Goal: Task Accomplishment & Management: Complete application form

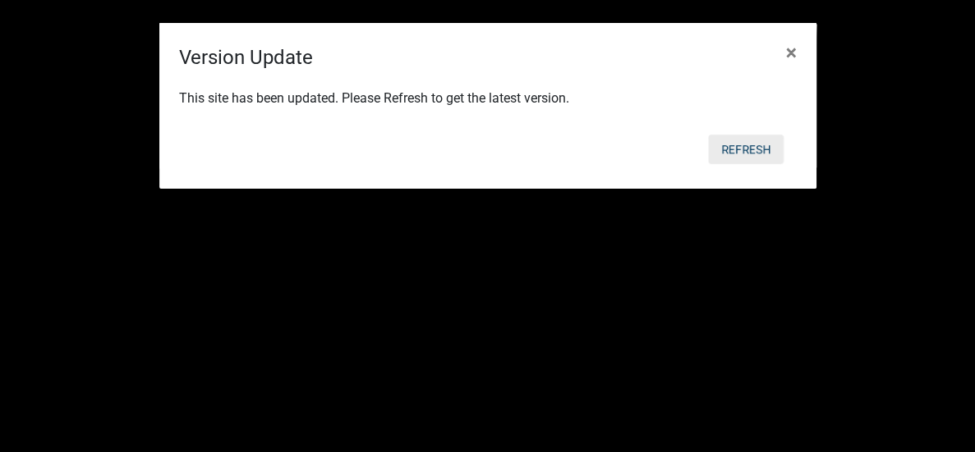
scroll to position [621, 0]
click at [741, 151] on button "Refresh" at bounding box center [746, 150] width 76 height 30
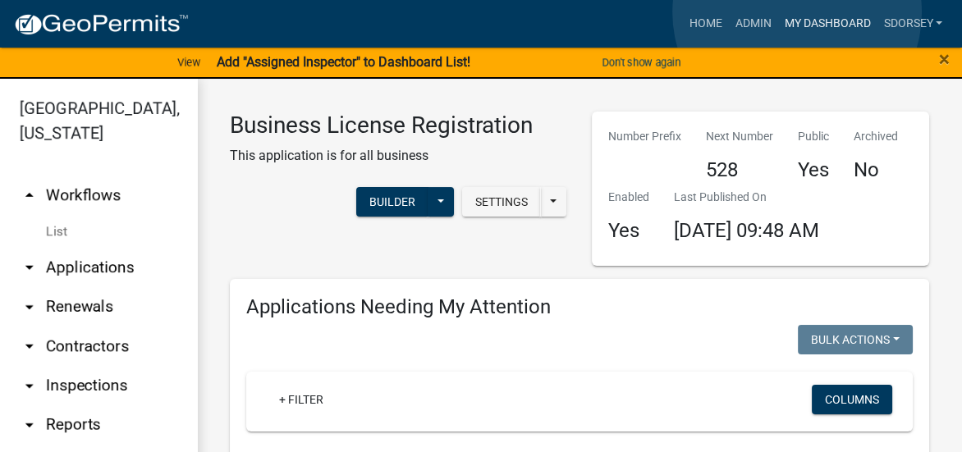
click at [797, 12] on link "My Dashboard" at bounding box center [827, 23] width 99 height 31
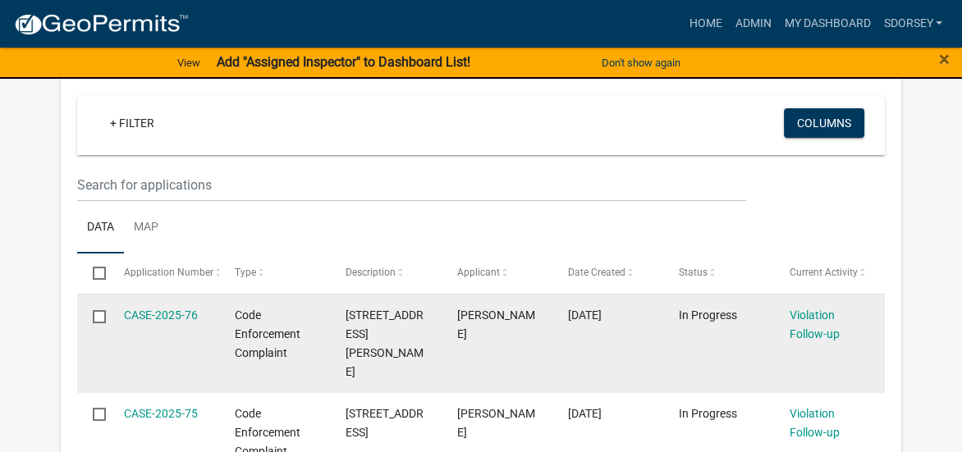
scroll to position [82, 0]
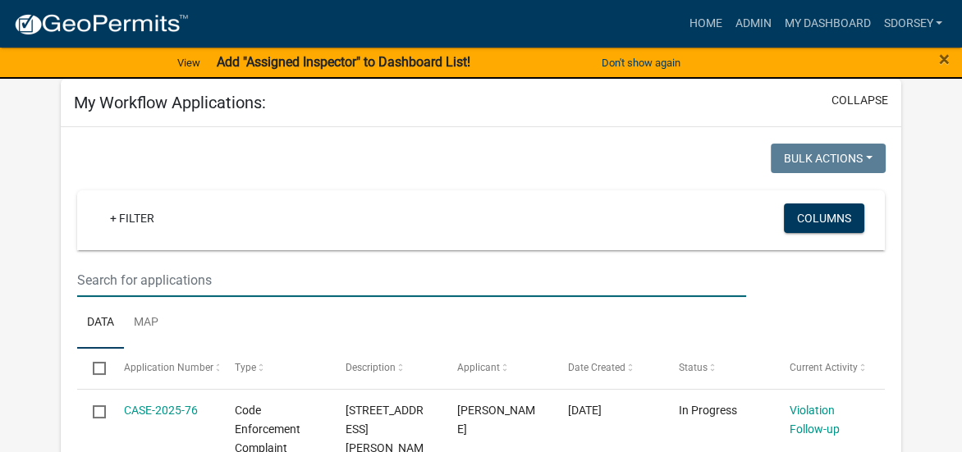
click at [293, 274] on input "text" at bounding box center [412, 281] width 670 height 34
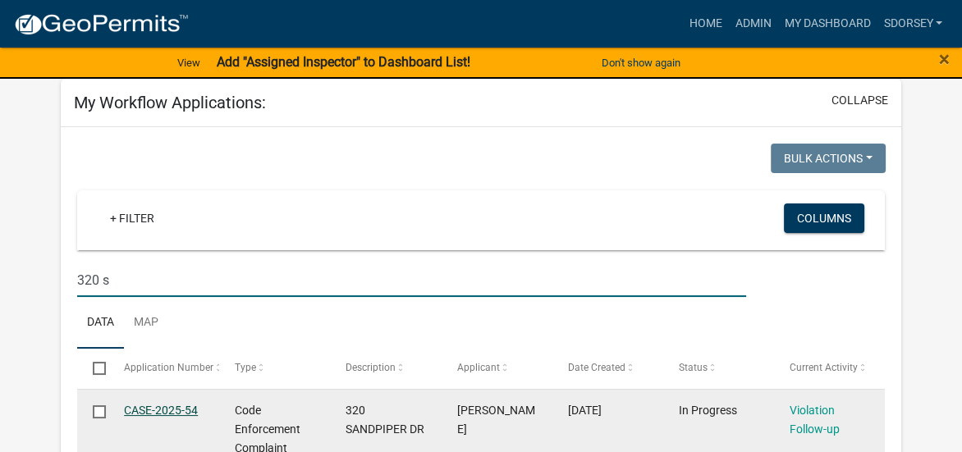
type input "320 s"
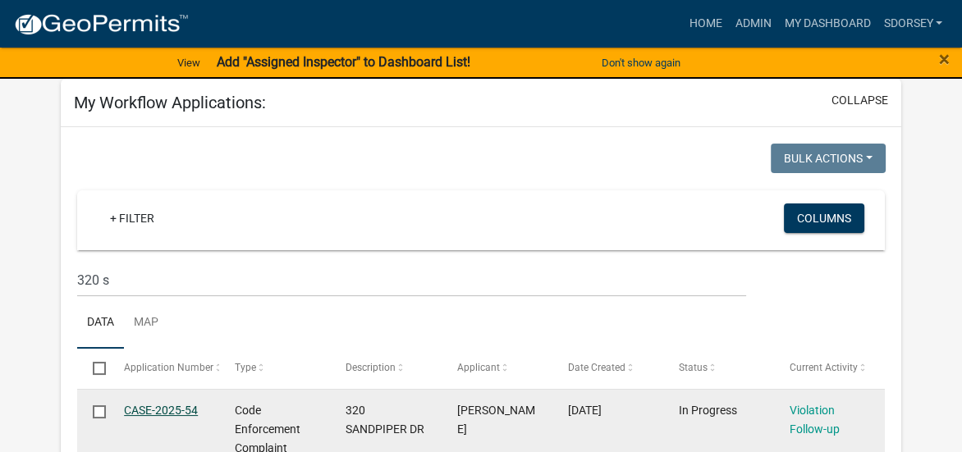
click at [158, 409] on link "CASE-2025-54" at bounding box center [161, 410] width 74 height 13
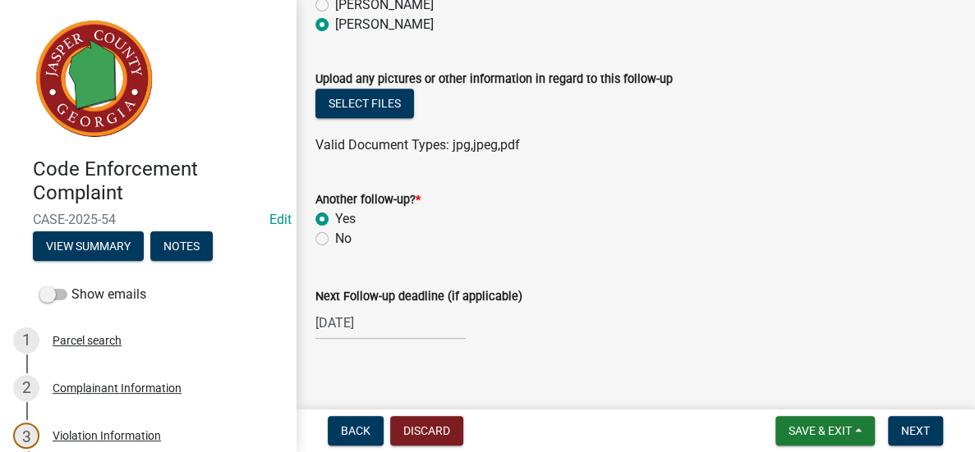
scroll to position [375, 0]
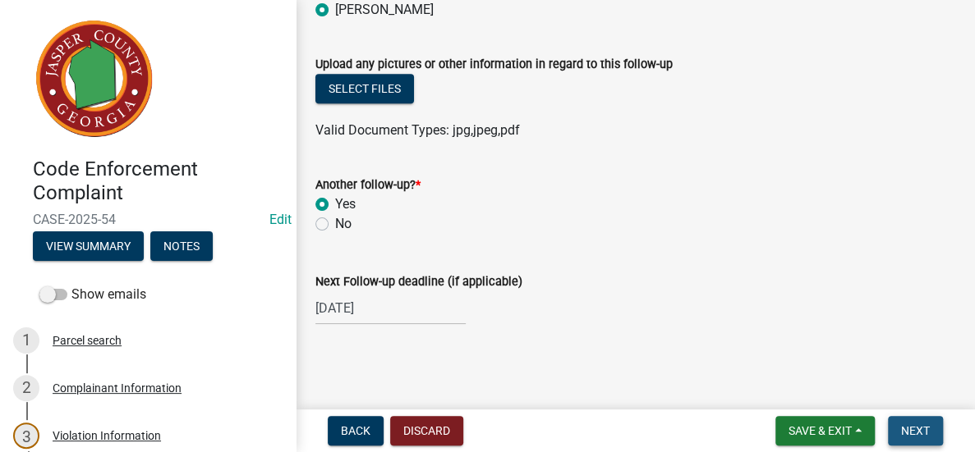
click at [916, 428] on span "Next" at bounding box center [915, 431] width 29 height 13
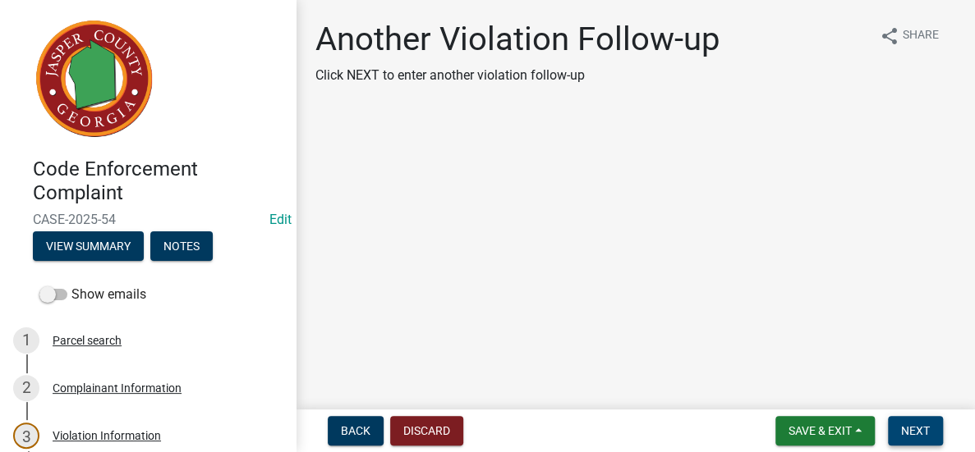
click at [910, 432] on span "Next" at bounding box center [915, 431] width 29 height 13
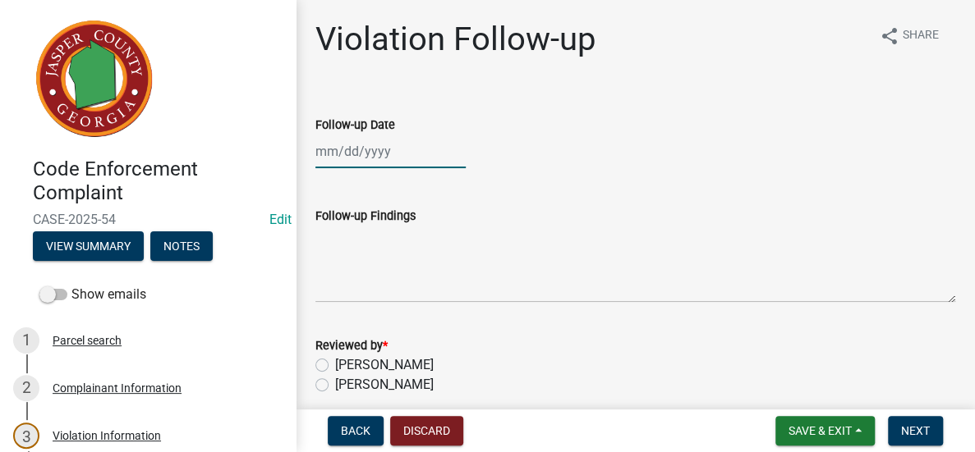
click at [405, 156] on div at bounding box center [390, 152] width 150 height 34
select select "8"
select select "2025"
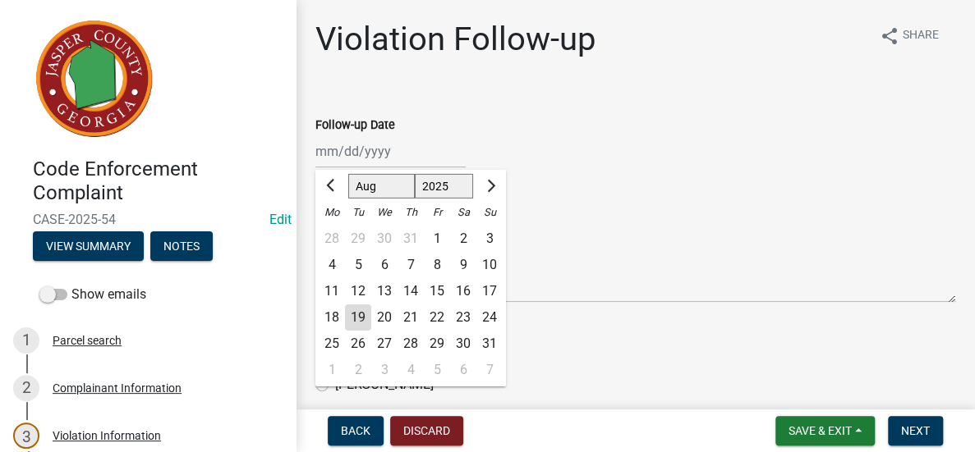
click at [439, 261] on div "8" at bounding box center [437, 265] width 26 height 26
type input "[DATE]"
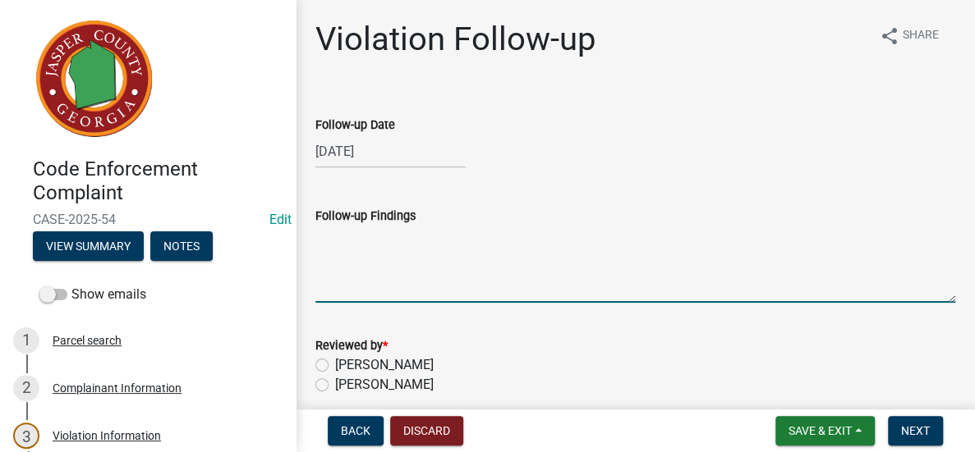
click at [434, 261] on textarea "Follow-up Findings" at bounding box center [635, 264] width 640 height 77
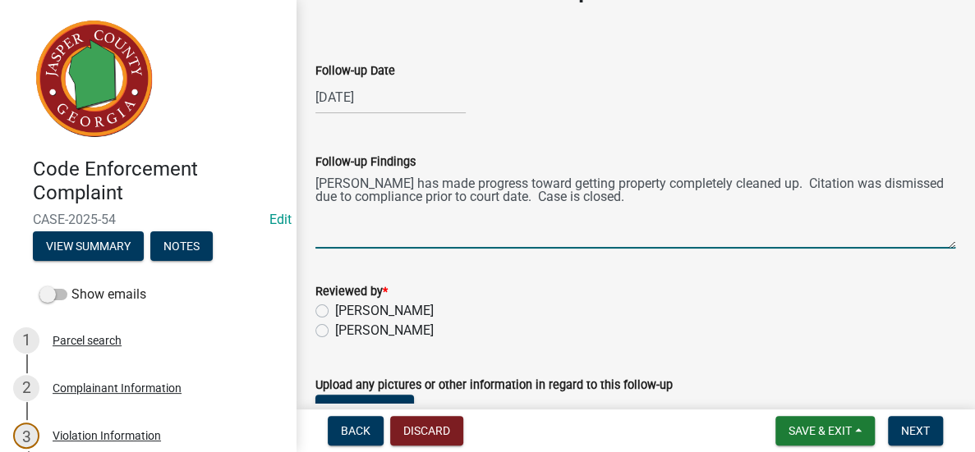
scroll to position [82, 0]
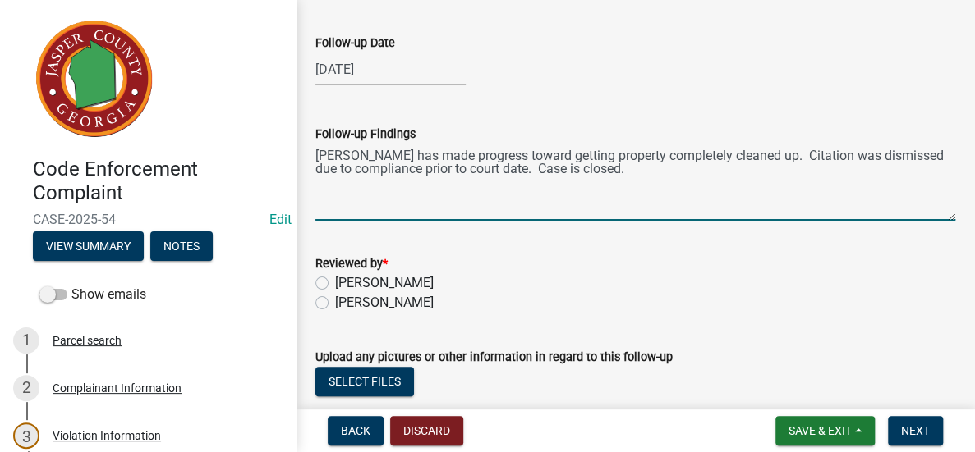
type textarea "[PERSON_NAME] has made progress toward getting property completely cleaned up. …"
click at [335, 304] on label "[PERSON_NAME]" at bounding box center [384, 303] width 99 height 20
click at [335, 304] on input "[PERSON_NAME]" at bounding box center [340, 298] width 11 height 11
radio input "true"
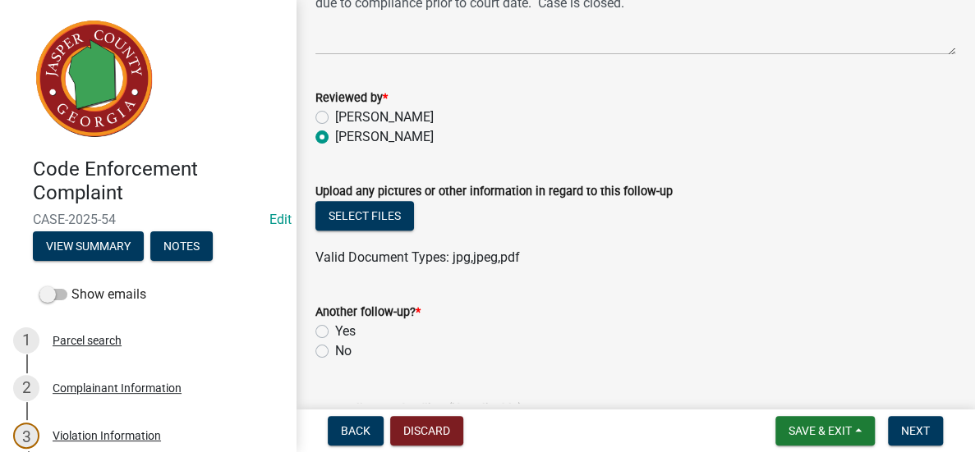
scroll to position [328, 0]
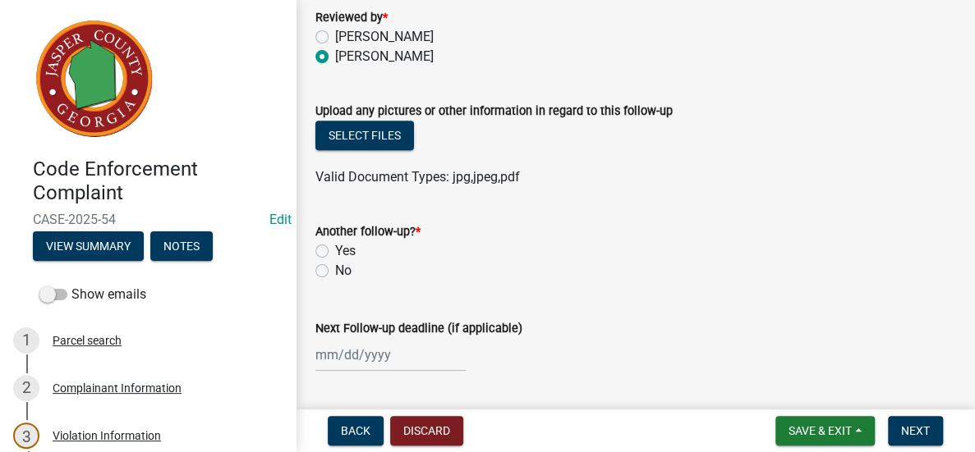
click at [335, 268] on label "No" at bounding box center [343, 271] width 16 height 20
click at [335, 268] on input "No" at bounding box center [340, 266] width 11 height 11
radio input "true"
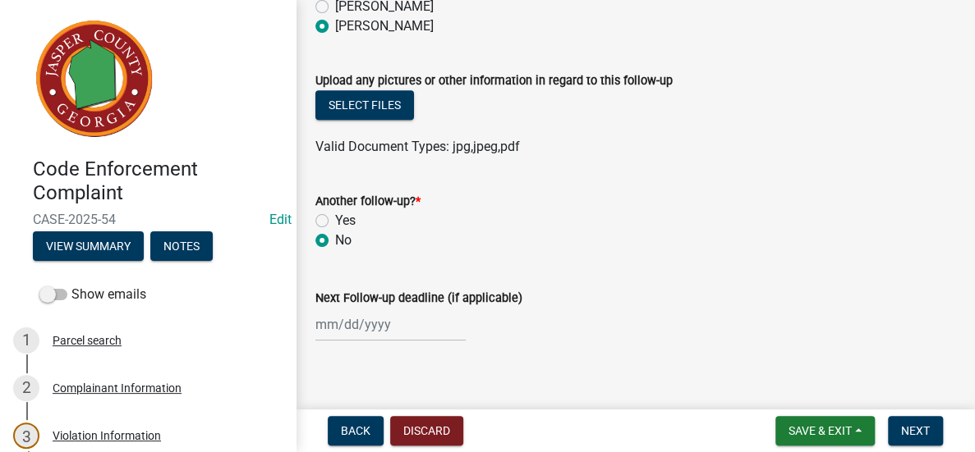
scroll to position [375, 0]
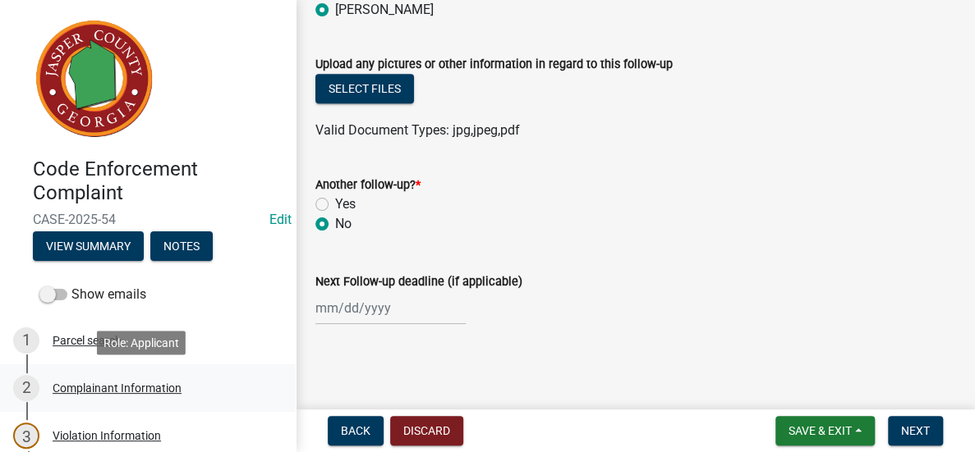
click at [122, 383] on div "Complainant Information" at bounding box center [117, 388] width 129 height 11
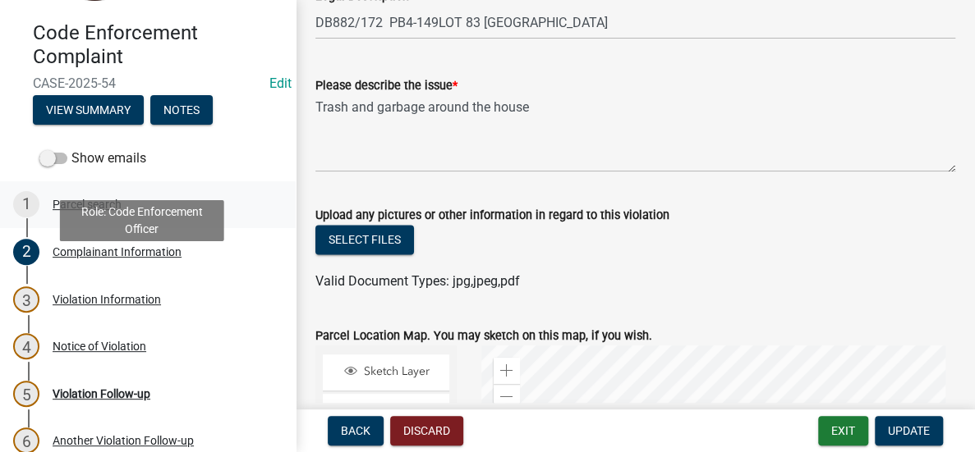
scroll to position [164, 0]
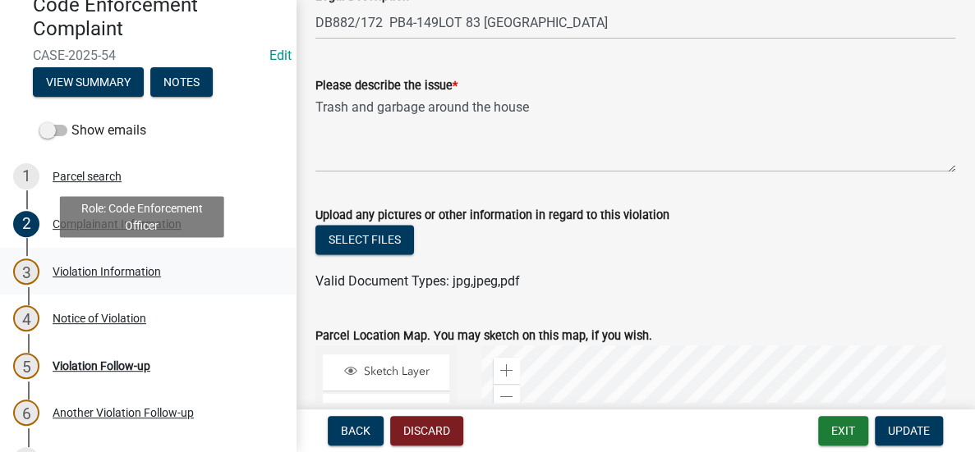
click at [151, 269] on div "Violation Information" at bounding box center [107, 271] width 108 height 11
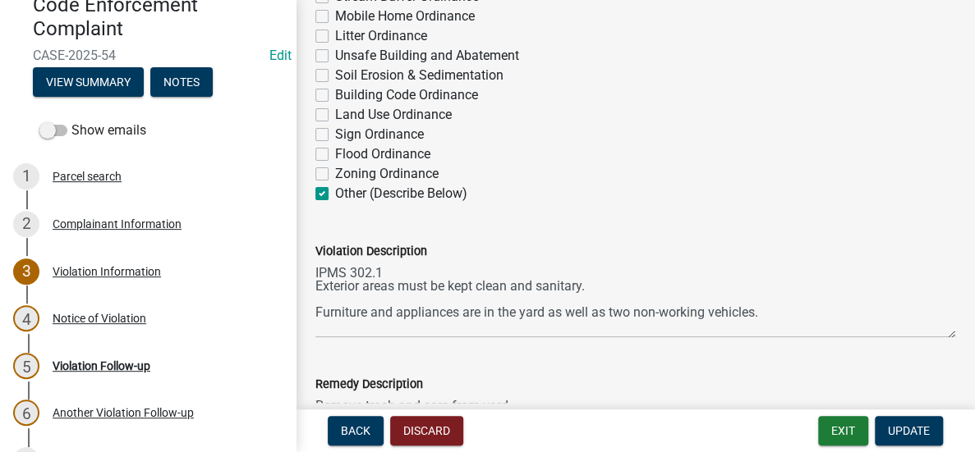
scroll to position [657, 0]
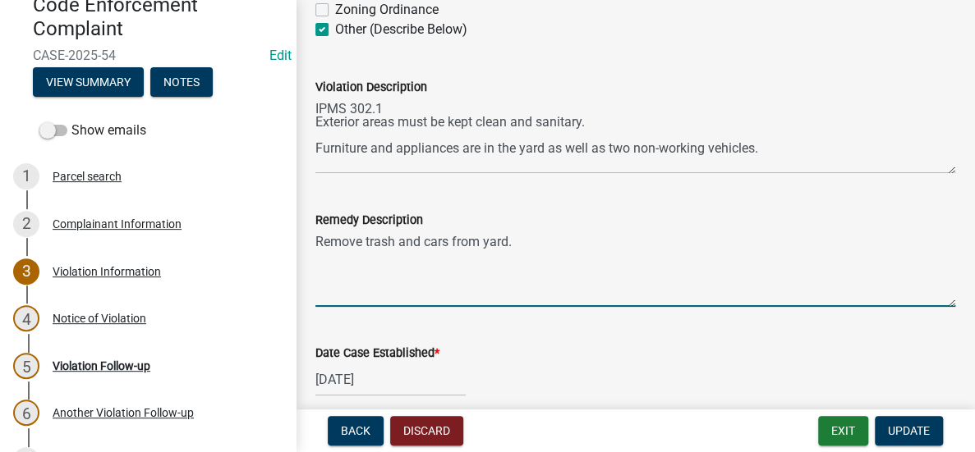
click at [566, 250] on textarea "Remove trash and cars from yard." at bounding box center [635, 268] width 640 height 77
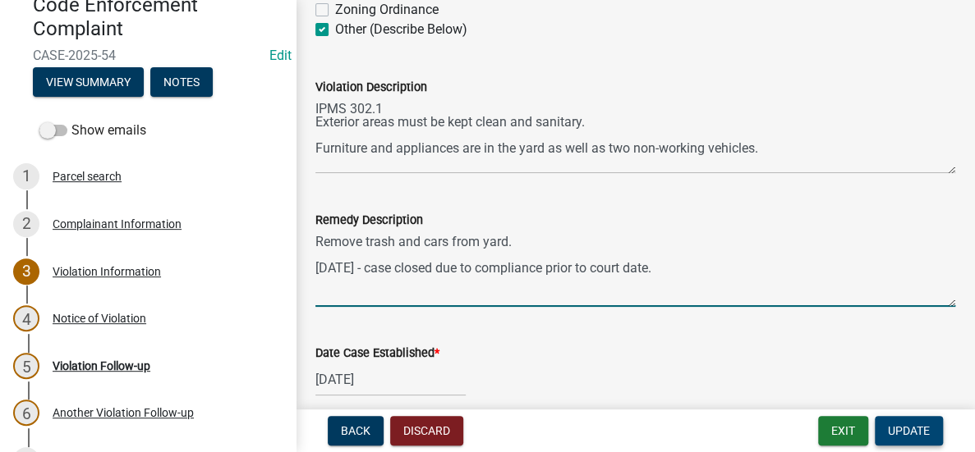
type textarea "Remove trash and cars from yard. [DATE] - case closed due to compliance prior t…"
click at [917, 429] on span "Update" at bounding box center [909, 431] width 42 height 13
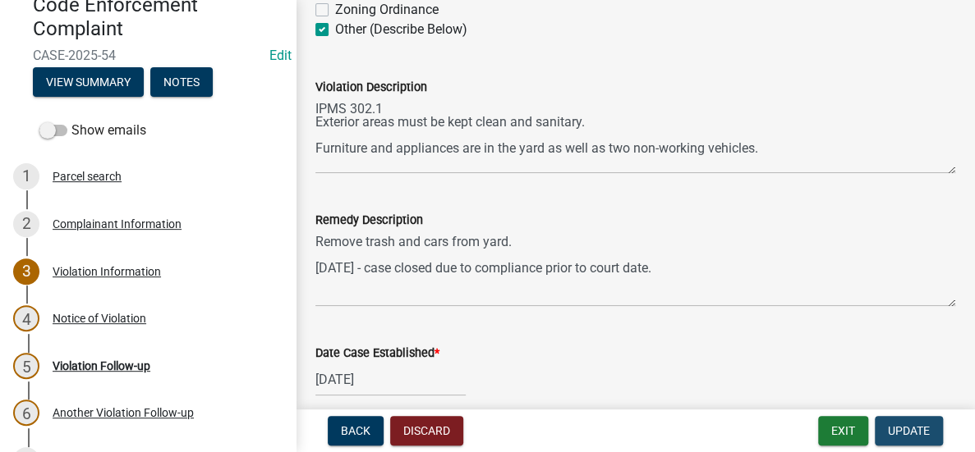
scroll to position [0, 0]
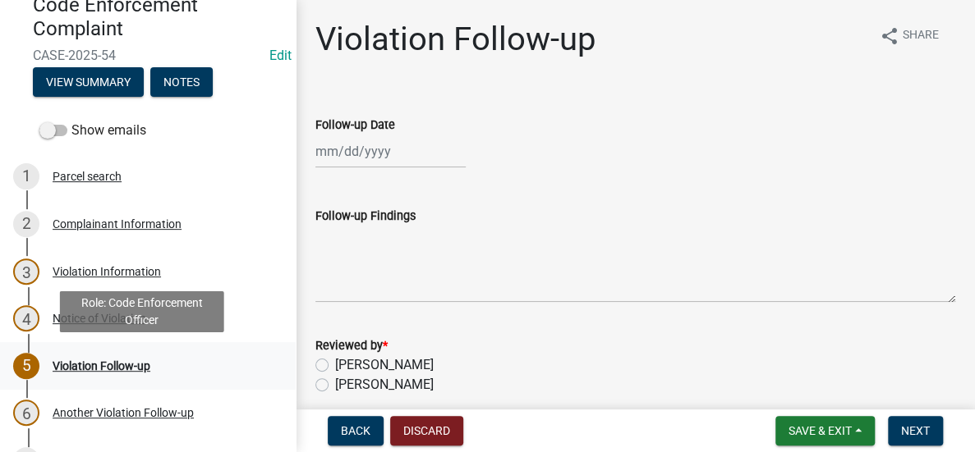
click at [120, 362] on div "Violation Follow-up" at bounding box center [102, 366] width 98 height 11
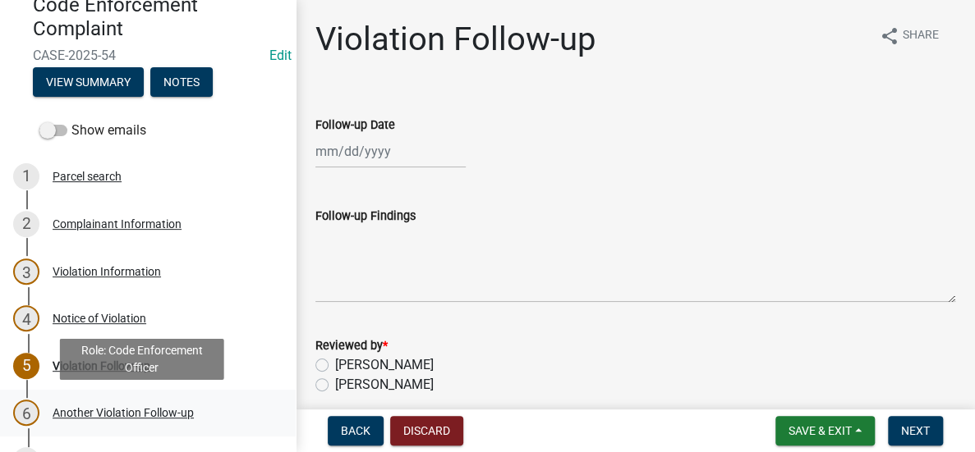
click at [117, 409] on div "Another Violation Follow-up" at bounding box center [123, 412] width 141 height 11
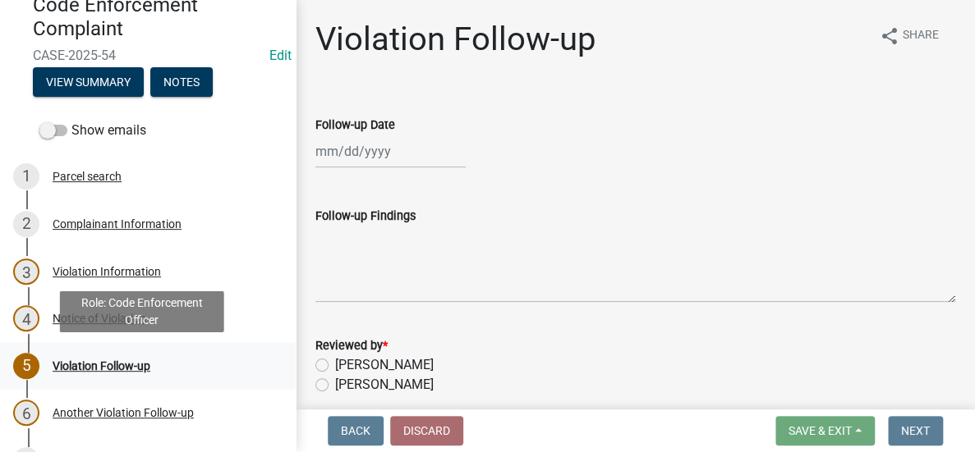
click at [98, 362] on div "Violation Follow-up" at bounding box center [102, 366] width 98 height 11
click at [103, 361] on div "Violation Follow-up" at bounding box center [102, 366] width 98 height 11
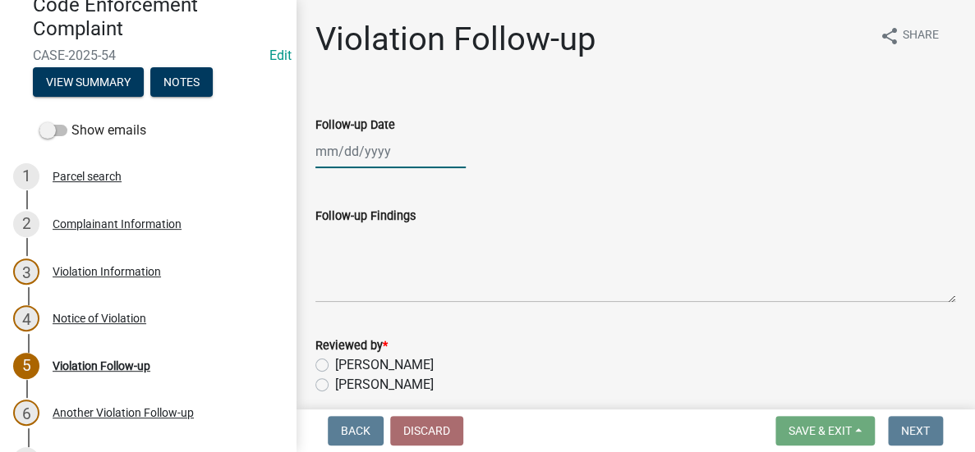
click at [371, 154] on div at bounding box center [390, 152] width 150 height 34
select select "8"
select select "2025"
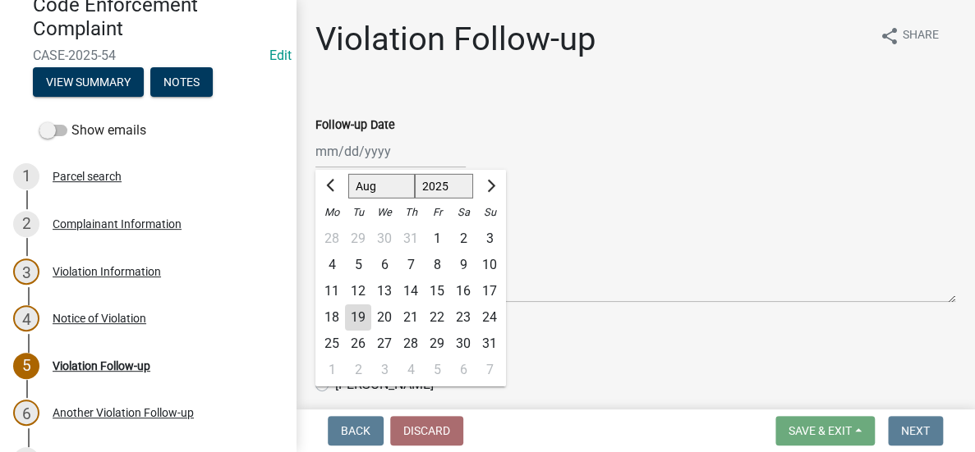
click at [439, 261] on div "8" at bounding box center [437, 265] width 26 height 26
type input "[DATE]"
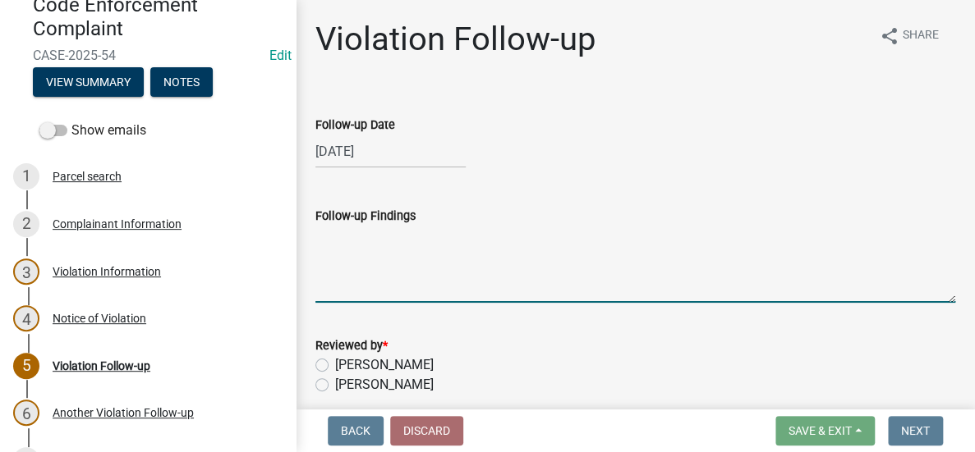
click at [417, 262] on textarea "Follow-up Findings" at bounding box center [635, 264] width 640 height 77
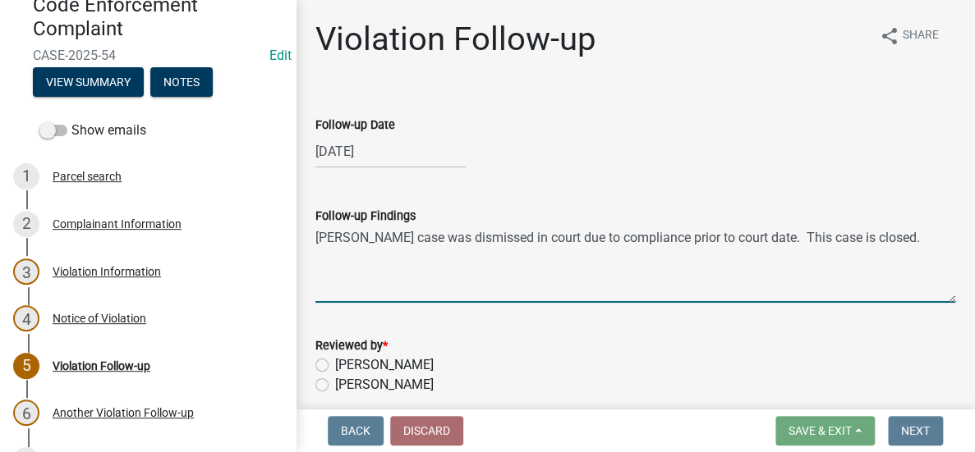
type textarea "[PERSON_NAME] case was dismissed in court due to compliance prior to court date…"
click at [335, 386] on label "[PERSON_NAME]" at bounding box center [384, 385] width 99 height 20
click at [335, 386] on input "[PERSON_NAME]" at bounding box center [340, 380] width 11 height 11
radio input "true"
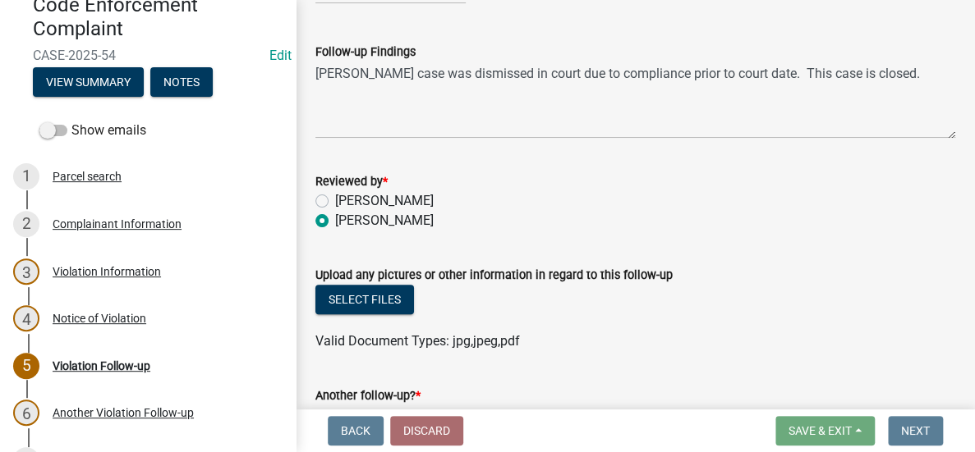
scroll to position [375, 0]
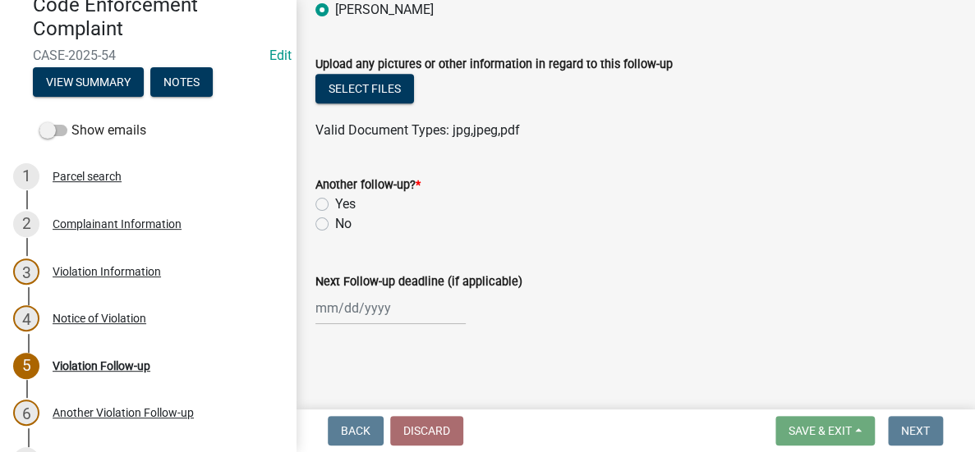
click at [335, 220] on label "No" at bounding box center [343, 224] width 16 height 20
click at [335, 220] on input "No" at bounding box center [340, 219] width 11 height 11
radio input "true"
click at [602, 347] on div "Violation Follow-up share Share Follow-up Date [DATE] Follow-up Findings [PERSO…" at bounding box center [635, -1] width 664 height 710
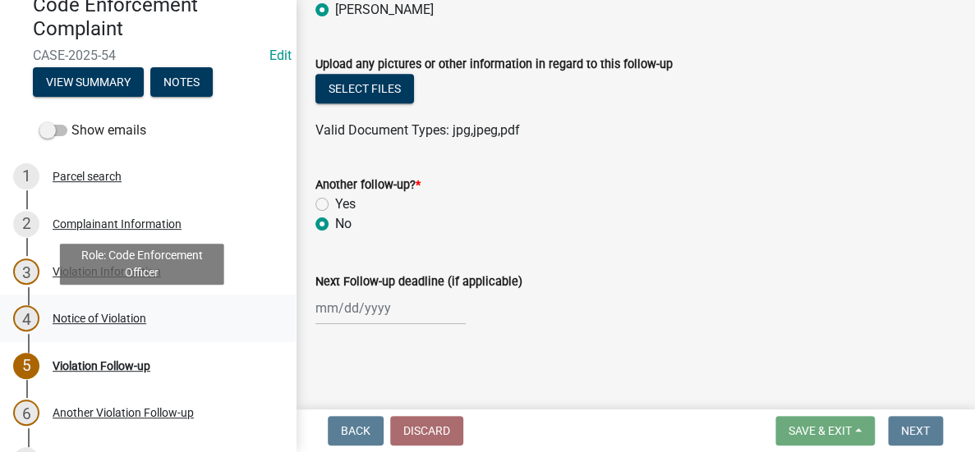
click at [108, 316] on div "Notice of Violation" at bounding box center [100, 318] width 94 height 11
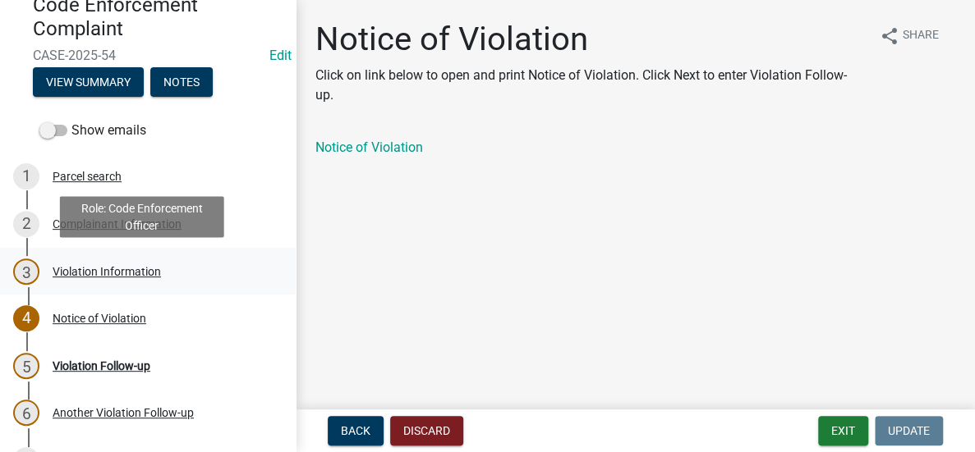
click at [117, 266] on div "Violation Information" at bounding box center [107, 271] width 108 height 11
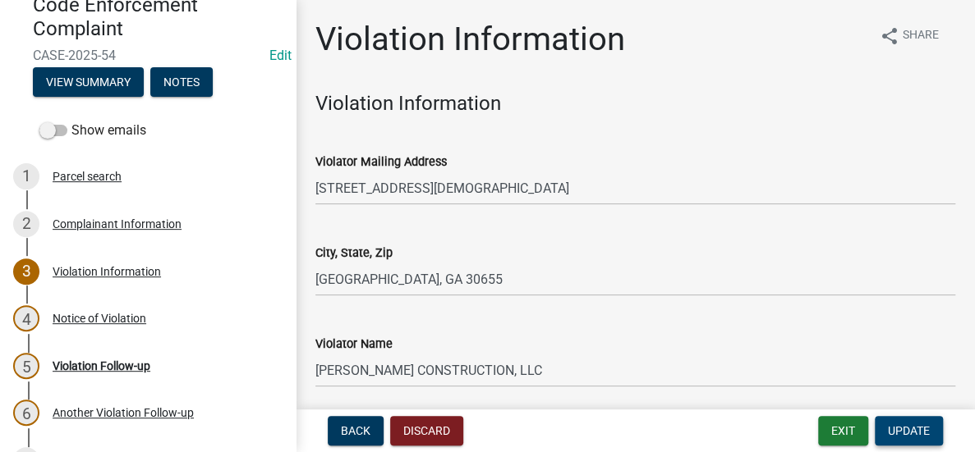
click at [913, 422] on button "Update" at bounding box center [909, 431] width 68 height 30
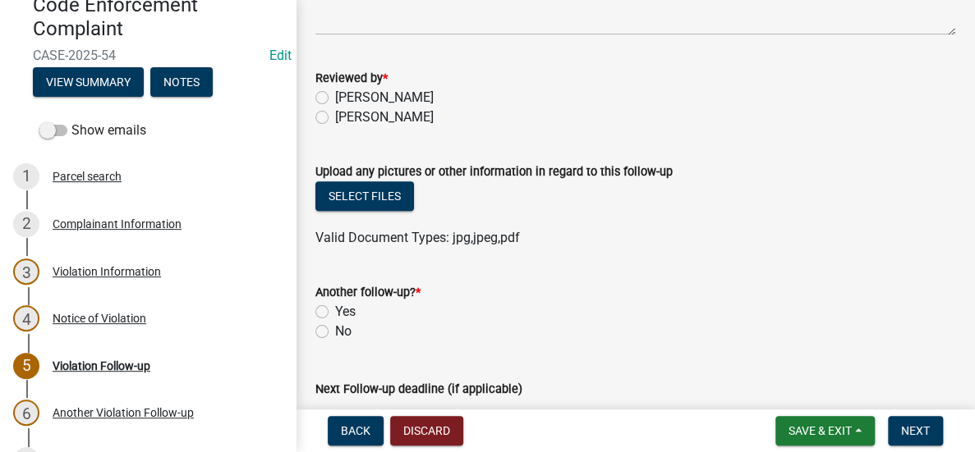
scroll to position [47, 0]
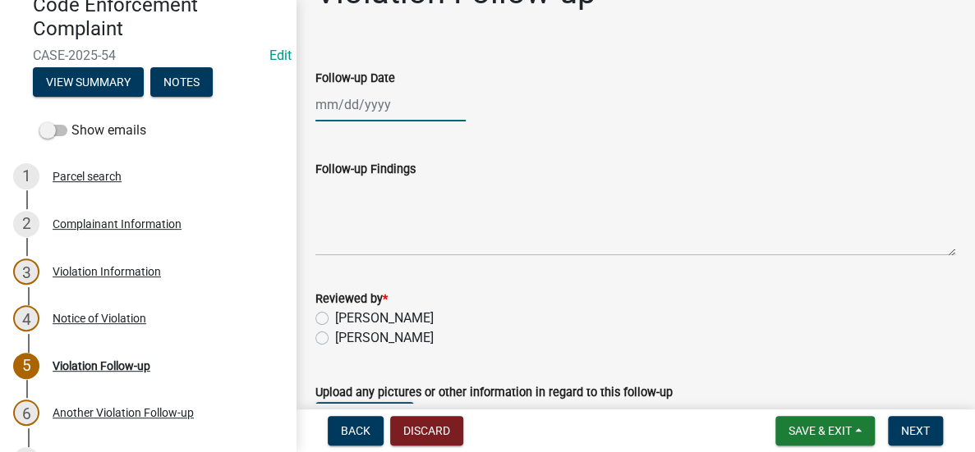
click at [390, 106] on div at bounding box center [390, 105] width 150 height 34
select select "8"
select select "2025"
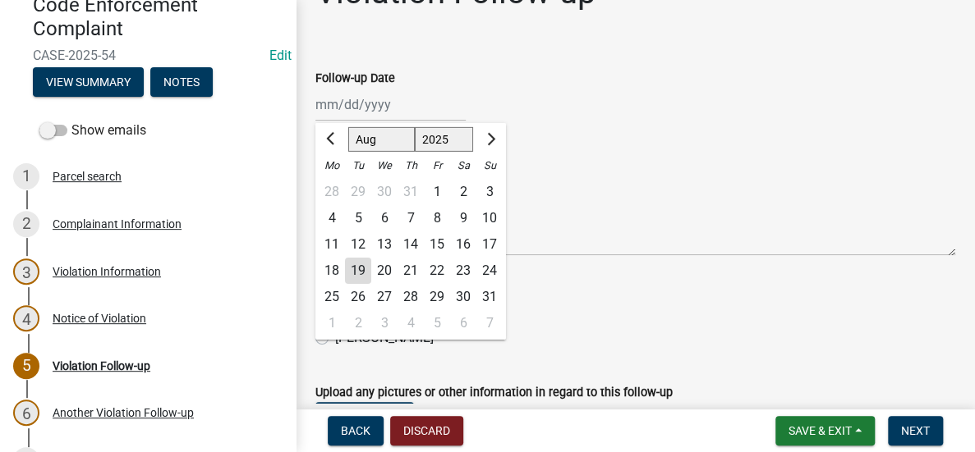
click at [438, 218] on div "8" at bounding box center [437, 218] width 26 height 26
type input "[DATE]"
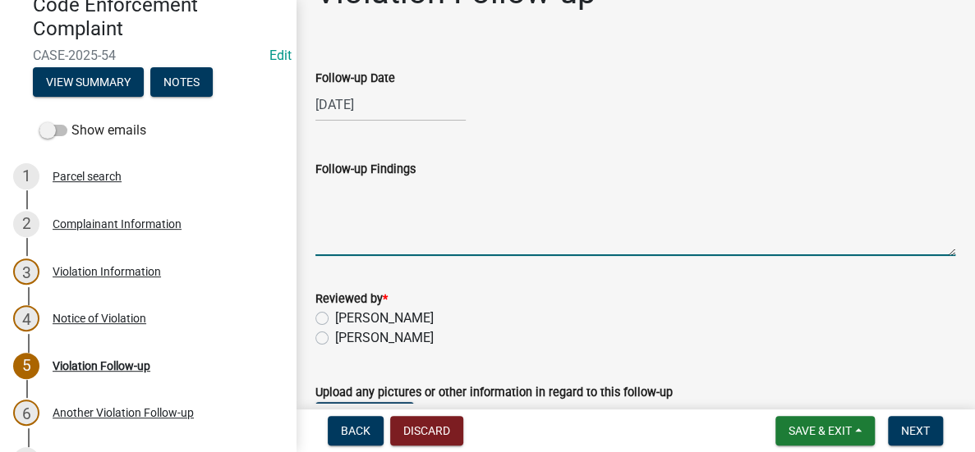
click at [426, 232] on textarea "Follow-up Findings" at bounding box center [635, 217] width 640 height 77
type textarea "C"
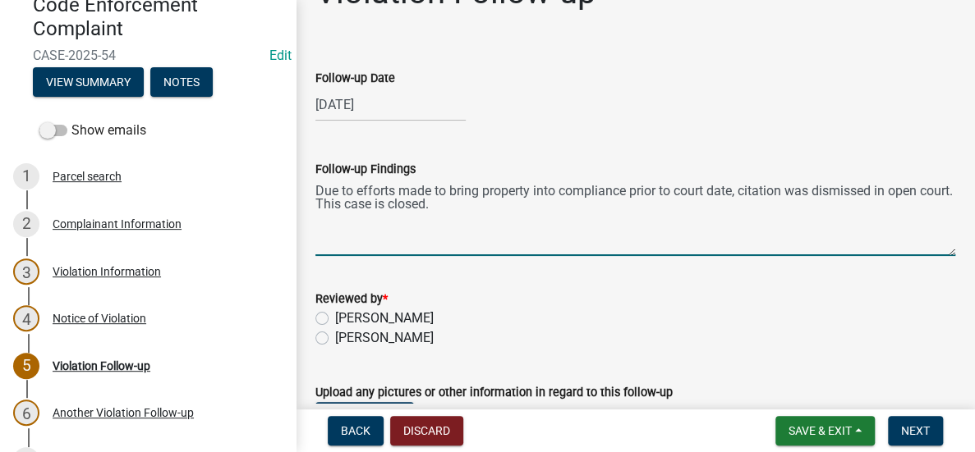
type textarea "Due to efforts made to bring property into compliance prior to court date, cita…"
click at [335, 335] on label "[PERSON_NAME]" at bounding box center [384, 338] width 99 height 20
click at [335, 335] on input "[PERSON_NAME]" at bounding box center [340, 333] width 11 height 11
radio input "true"
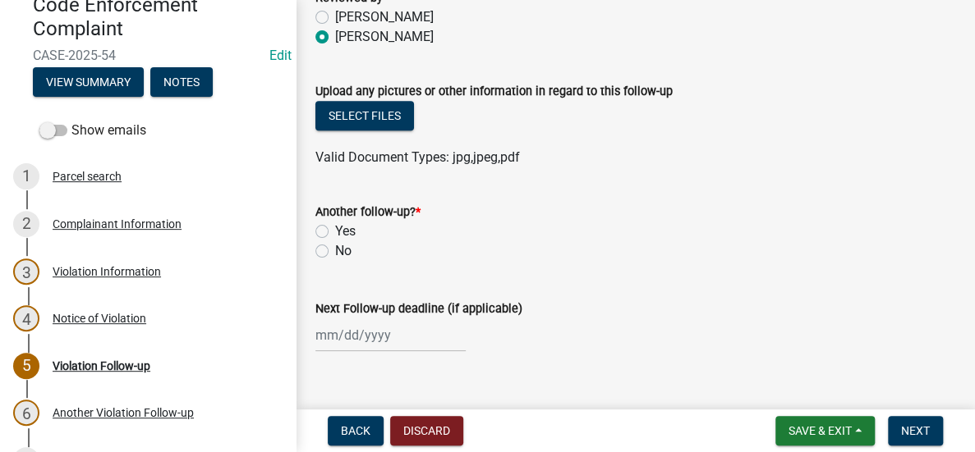
scroll to position [375, 0]
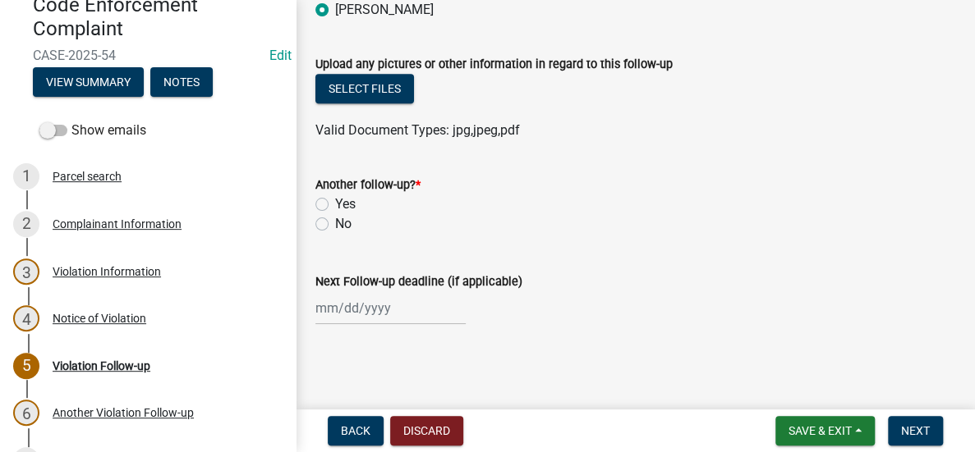
click at [335, 221] on label "No" at bounding box center [343, 224] width 16 height 20
click at [335, 221] on input "No" at bounding box center [340, 219] width 11 height 11
radio input "true"
click at [921, 427] on span "Next" at bounding box center [915, 431] width 29 height 13
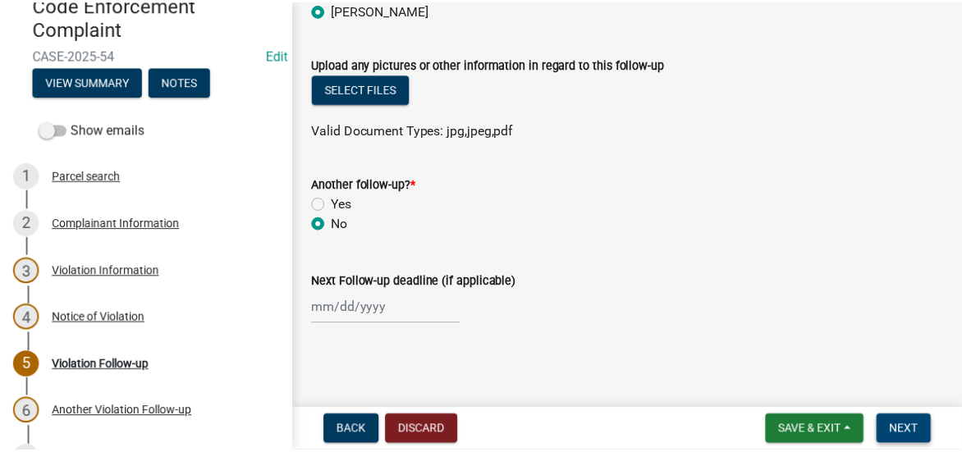
scroll to position [0, 0]
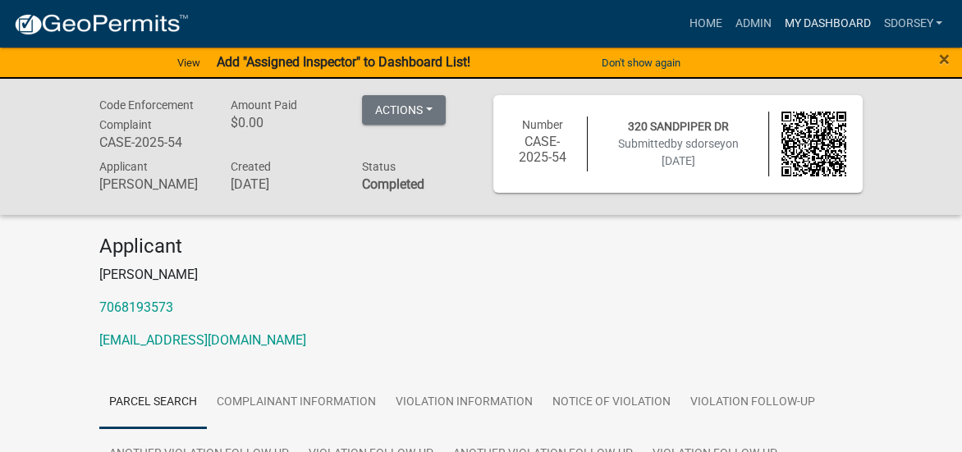
click at [805, 19] on link "My Dashboard" at bounding box center [827, 23] width 99 height 31
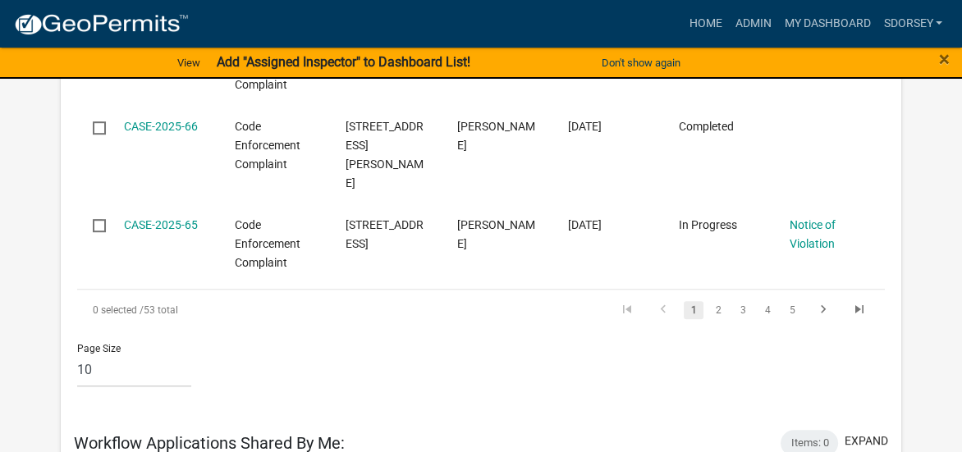
scroll to position [1039, 0]
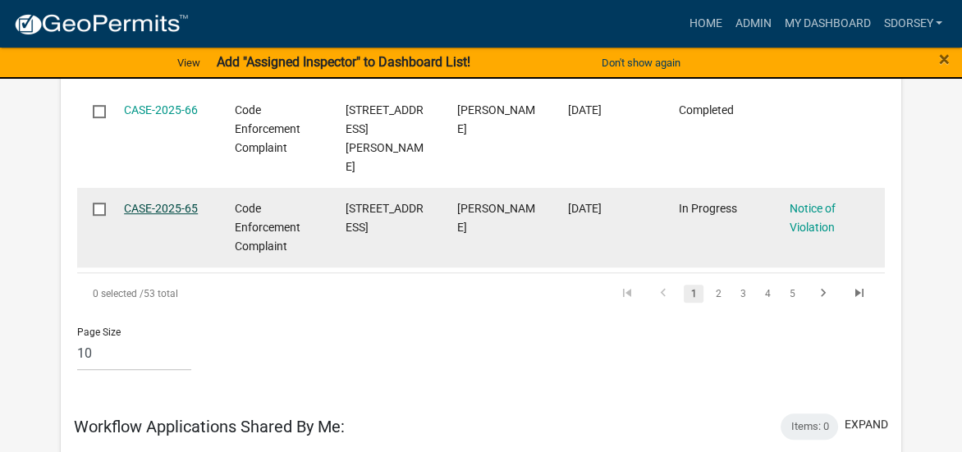
click at [167, 202] on link "CASE-2025-65" at bounding box center [161, 208] width 74 height 13
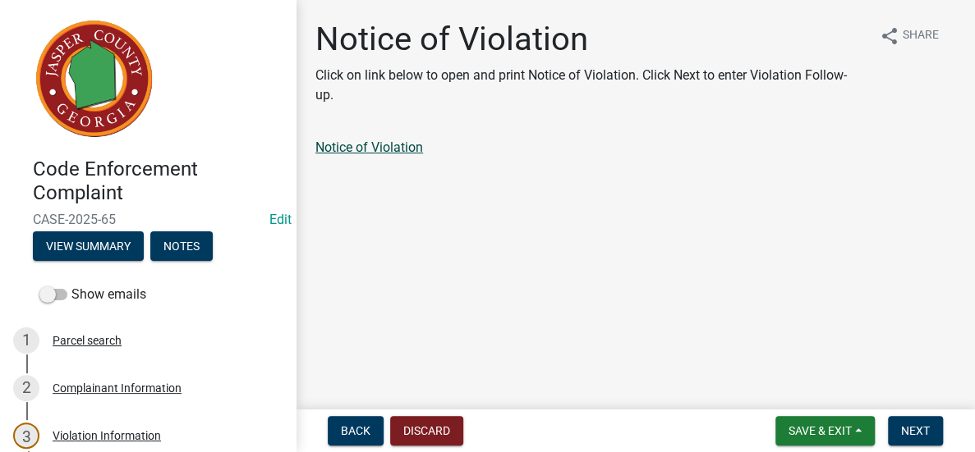
click at [359, 140] on link "Notice of Violation" at bounding box center [369, 148] width 108 height 16
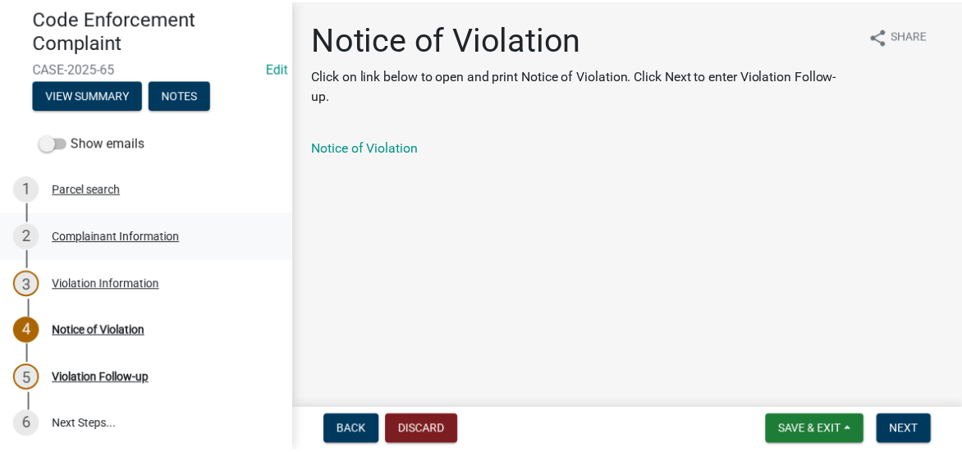
scroll to position [154, 0]
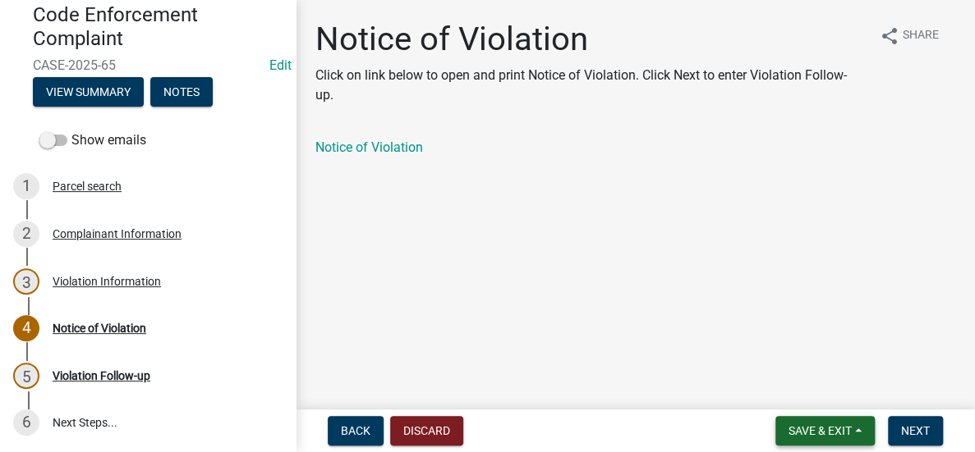
click at [823, 428] on span "Save & Exit" at bounding box center [819, 431] width 63 height 13
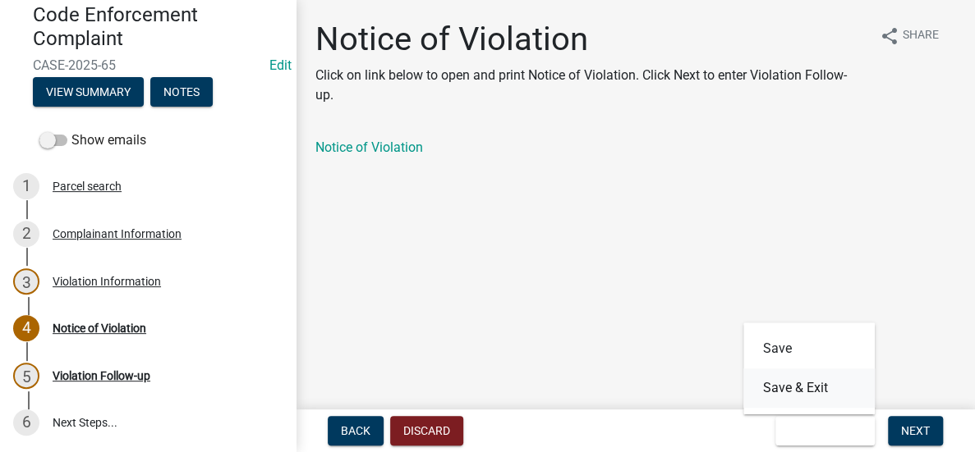
click at [830, 393] on button "Save & Exit" at bounding box center [808, 388] width 131 height 39
